Goal: Information Seeking & Learning: Learn about a topic

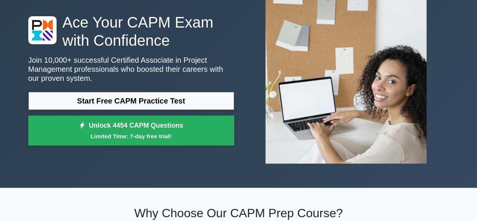
scroll to position [50, 0]
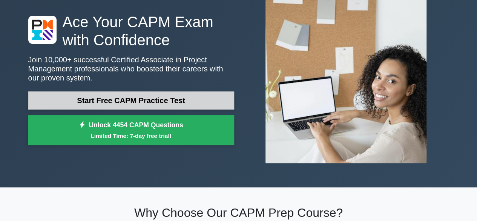
click at [164, 92] on link "Start Free CAPM Practice Test" at bounding box center [131, 100] width 206 height 18
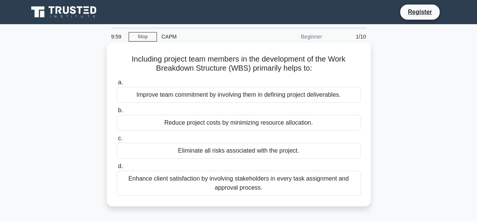
click at [165, 92] on div "Improve team commitment by involving them in defining project deliverables." at bounding box center [239, 95] width 244 height 16
click at [117, 85] on input "a. Improve team commitment by involving them in defining project deliverables." at bounding box center [117, 82] width 0 height 5
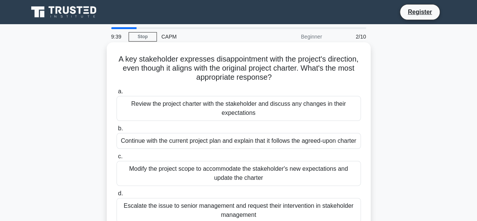
click at [247, 109] on div "Review the project charter with the stakeholder and discuss any changes in thei…" at bounding box center [239, 108] width 244 height 25
click at [117, 94] on input "a. Review the project charter with the stakeholder and discuss any changes in t…" at bounding box center [117, 91] width 0 height 5
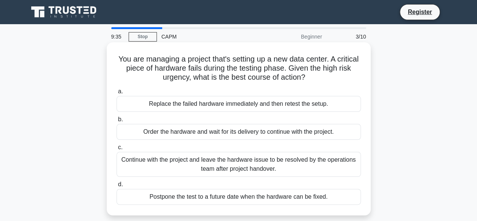
click at [187, 166] on div "Continue with the project and leave the hardware issue to be resolved by the op…" at bounding box center [239, 164] width 244 height 25
click at [117, 150] on input "c. Continue with the project and leave the hardware issue to be resolved by the…" at bounding box center [117, 147] width 0 height 5
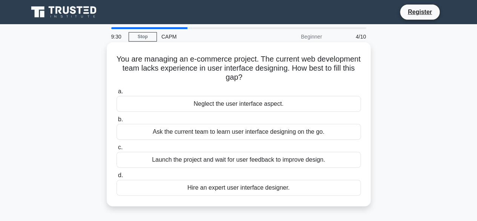
click at [217, 104] on div "Neglect the user interface aspect." at bounding box center [239, 104] width 244 height 16
click at [117, 94] on input "a. Neglect the user interface aspect." at bounding box center [117, 91] width 0 height 5
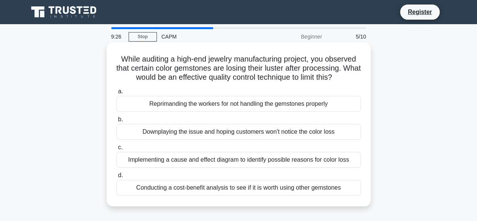
click at [284, 104] on div "Reprimanding the workers for not handling the gemstones properly" at bounding box center [239, 104] width 244 height 16
click at [117, 94] on input "a. Reprimanding the workers for not handling the gemstones properly" at bounding box center [117, 91] width 0 height 5
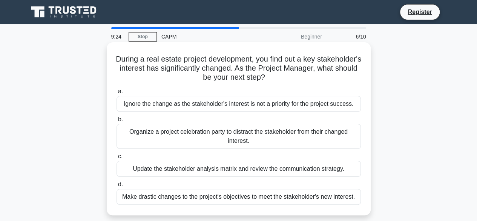
click at [276, 133] on div "Organize a project celebration party to distract the stakeholder from their cha…" at bounding box center [239, 136] width 244 height 25
click at [117, 122] on input "b. Organize a project celebration party to distract the stakeholder from their …" at bounding box center [117, 119] width 0 height 5
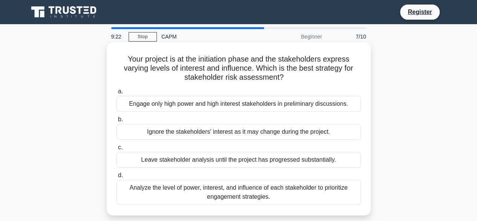
click at [266, 165] on div "Leave stakeholder analysis until the project has progressed substantially." at bounding box center [239, 160] width 244 height 16
click at [117, 150] on input "c. Leave stakeholder analysis until the project has progressed substantially." at bounding box center [117, 147] width 0 height 5
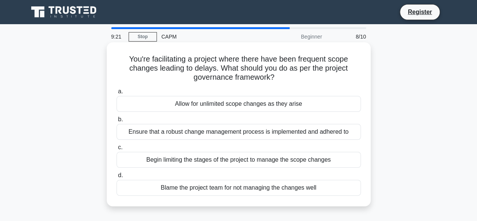
click at [272, 137] on div "Ensure that a robust change management process is implemented and adhered to" at bounding box center [239, 132] width 244 height 16
click at [117, 122] on input "b. Ensure that a robust change management process is implemented and adhered to" at bounding box center [117, 119] width 0 height 5
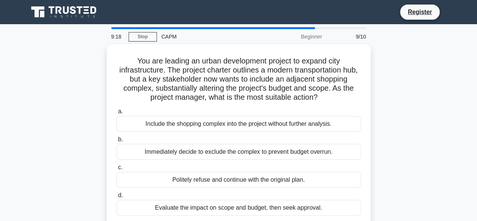
click at [309, 36] on div "Beginner" at bounding box center [294, 36] width 66 height 15
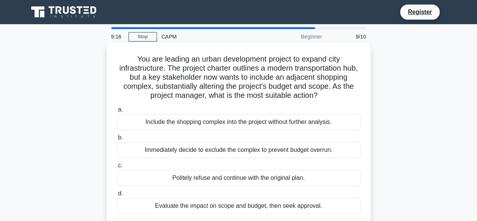
click at [275, 118] on div "Include the shopping complex into the project without further analysis." at bounding box center [239, 122] width 244 height 16
click at [117, 112] on input "a. Include the shopping complex into the project without further analysis." at bounding box center [117, 109] width 0 height 5
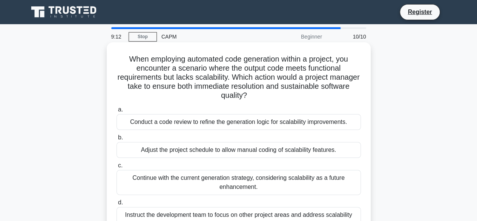
click at [263, 151] on div "Adjust the project schedule to allow manual coding of scalability features." at bounding box center [239, 150] width 244 height 16
click at [117, 140] on input "b. Adjust the project schedule to allow manual coding of scalability features." at bounding box center [117, 137] width 0 height 5
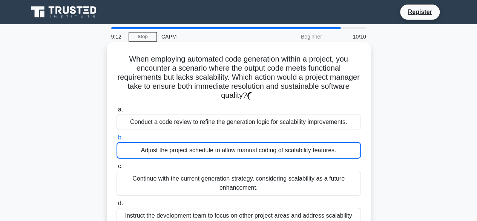
click at [263, 151] on div "Adjust the project schedule to allow manual coding of scalability features." at bounding box center [239, 150] width 244 height 17
click at [117, 140] on input "b. Adjust the project schedule to allow manual coding of scalability features." at bounding box center [117, 137] width 0 height 5
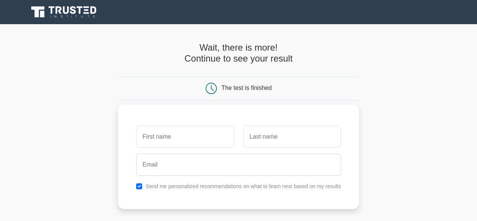
click at [189, 146] on input "text" at bounding box center [185, 137] width 98 height 22
type input "AMARA"
click at [266, 134] on input "text" at bounding box center [292, 137] width 98 height 22
type input "DAPHYN"
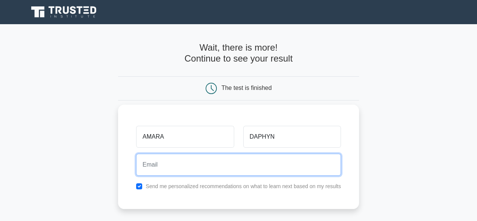
click at [221, 172] on input "email" at bounding box center [238, 165] width 205 height 22
type input "amaradaphyn@gmail.com"
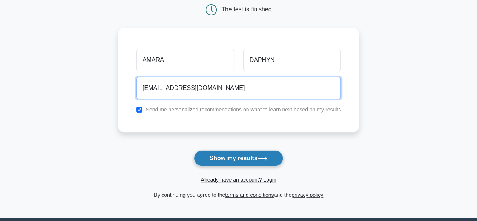
scroll to position [78, 0]
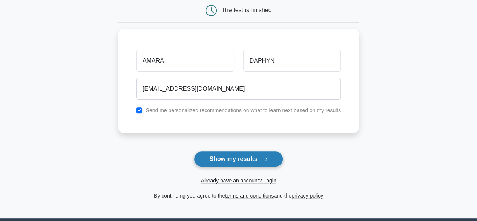
click at [260, 154] on button "Show my results" at bounding box center [238, 159] width 89 height 16
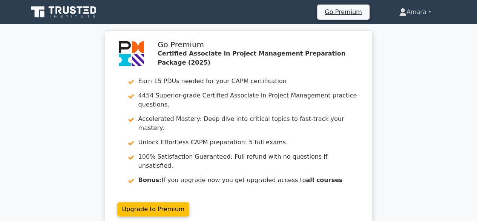
click at [423, 15] on link "Amara" at bounding box center [415, 12] width 68 height 15
click at [418, 30] on link "Profile" at bounding box center [411, 30] width 60 height 12
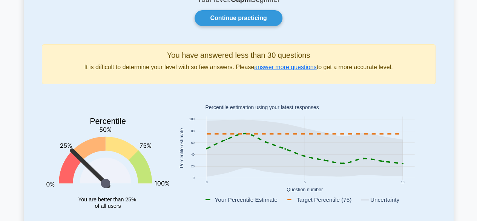
scroll to position [65, 0]
click at [281, 66] on link "answer more questions" at bounding box center [285, 67] width 62 height 6
